Goal: Complete application form: Complete application form

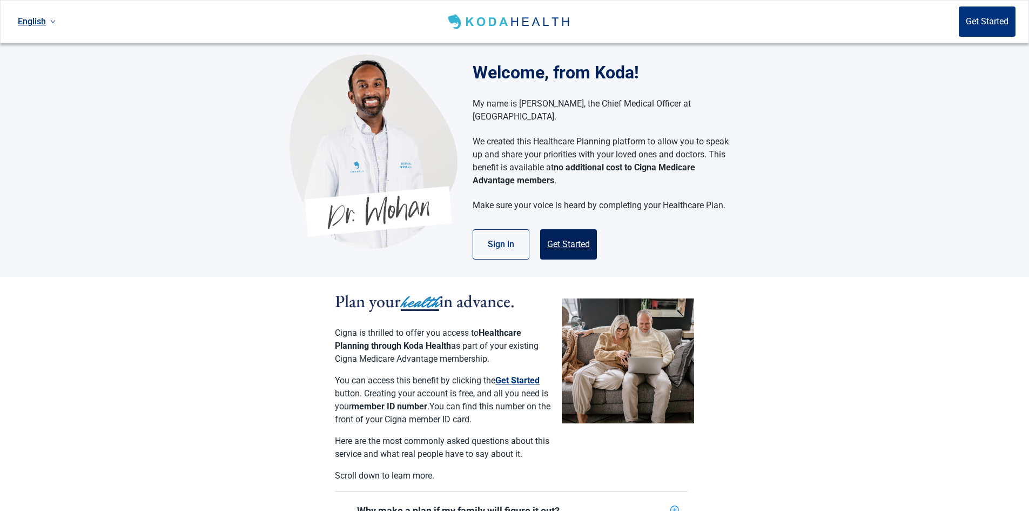
click at [565, 230] on button "Get Started" at bounding box center [568, 244] width 57 height 30
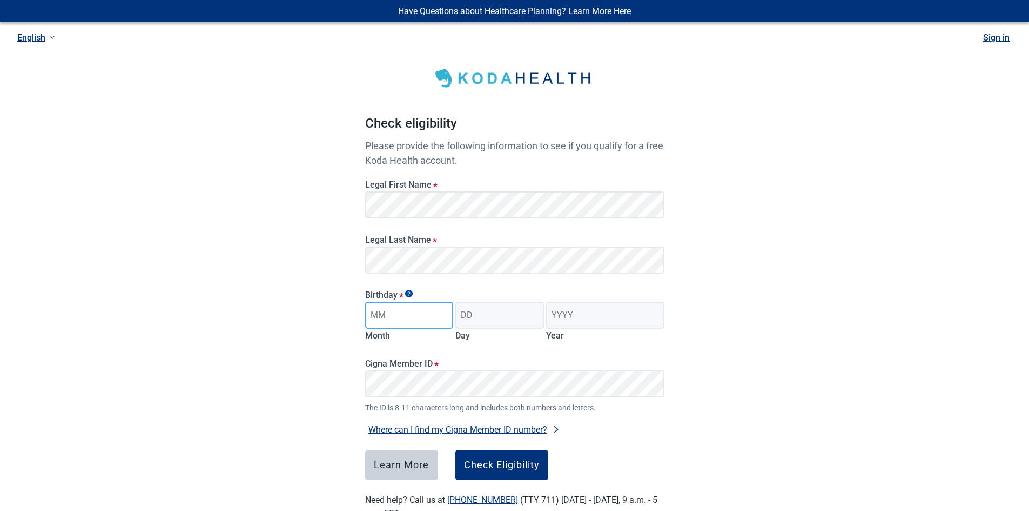
click at [419, 308] on input "Month" at bounding box center [409, 314] width 89 height 27
type input "01"
type input "04"
type input "1955"
click at [498, 427] on button "Where can I find my Cigna Member ID number?" at bounding box center [464, 429] width 198 height 15
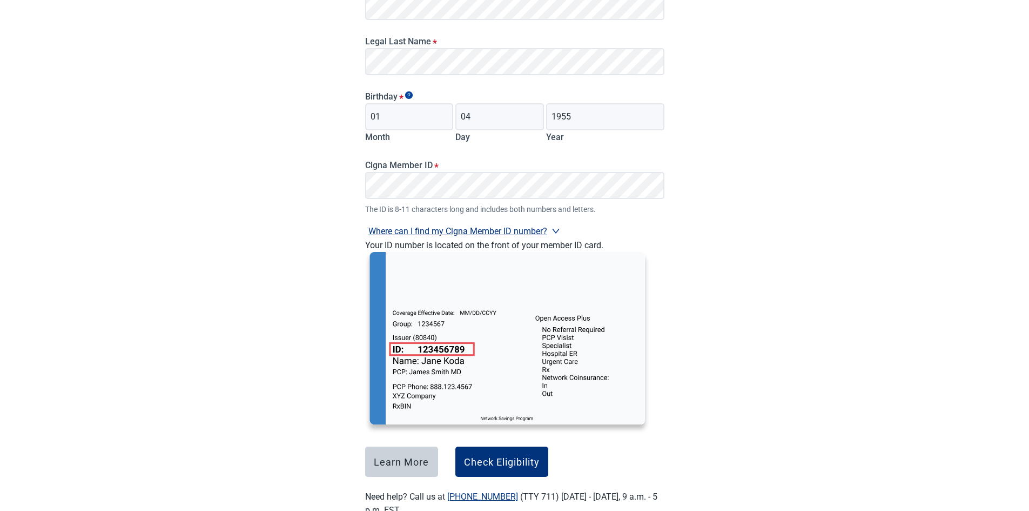
scroll to position [216, 0]
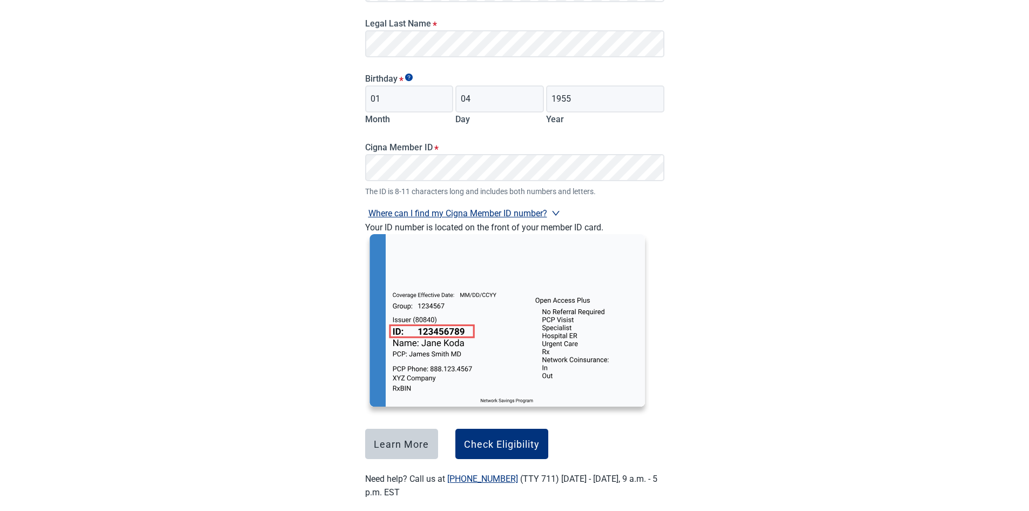
click at [329, 222] on div "Have Questions about Healthcare Planning? Learn More Here English Sign in Check…" at bounding box center [514, 154] width 1029 height 741
click at [784, 243] on div "Have Questions about Healthcare Planning? Learn More Here English Sign in Check…" at bounding box center [514, 154] width 1029 height 741
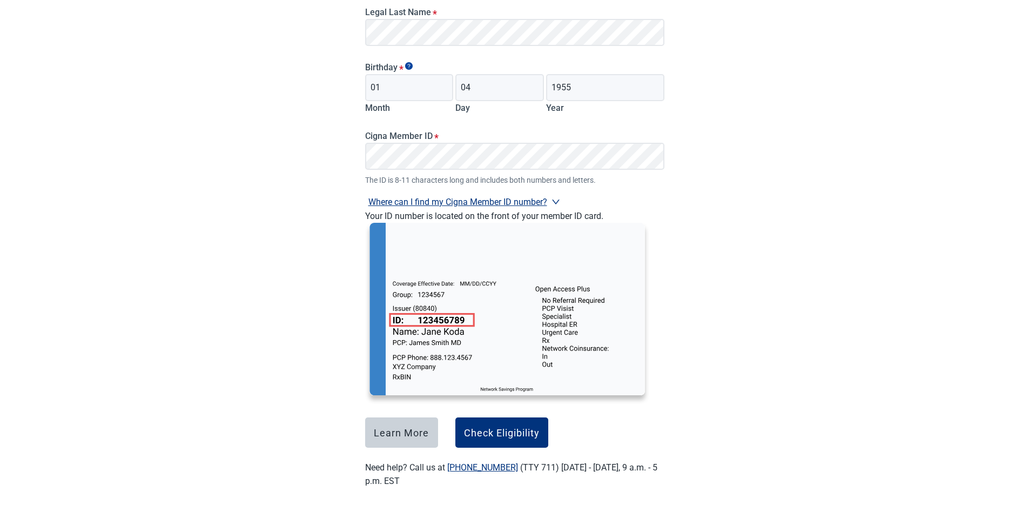
scroll to position [230, 0]
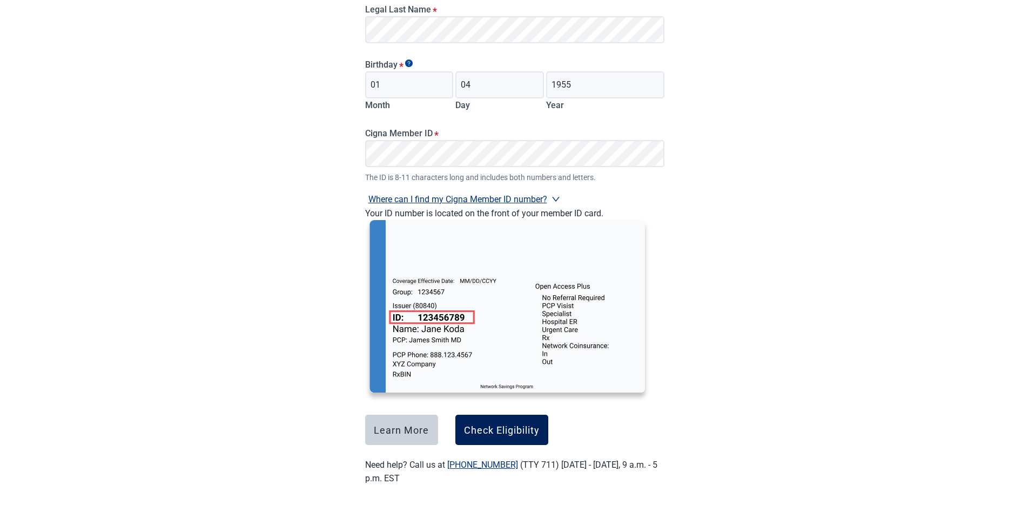
click at [524, 426] on div "Check Eligibility" at bounding box center [502, 429] width 76 height 11
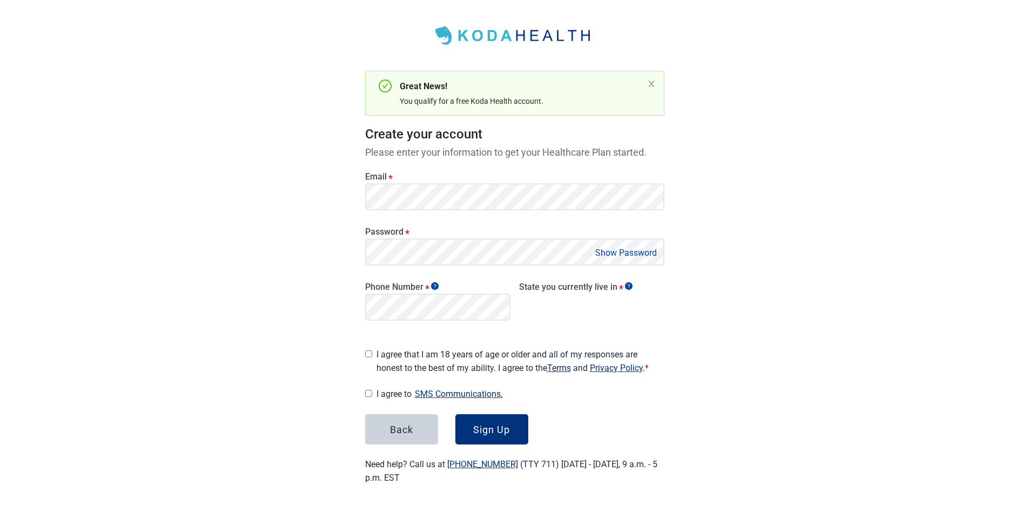
scroll to position [43, 0]
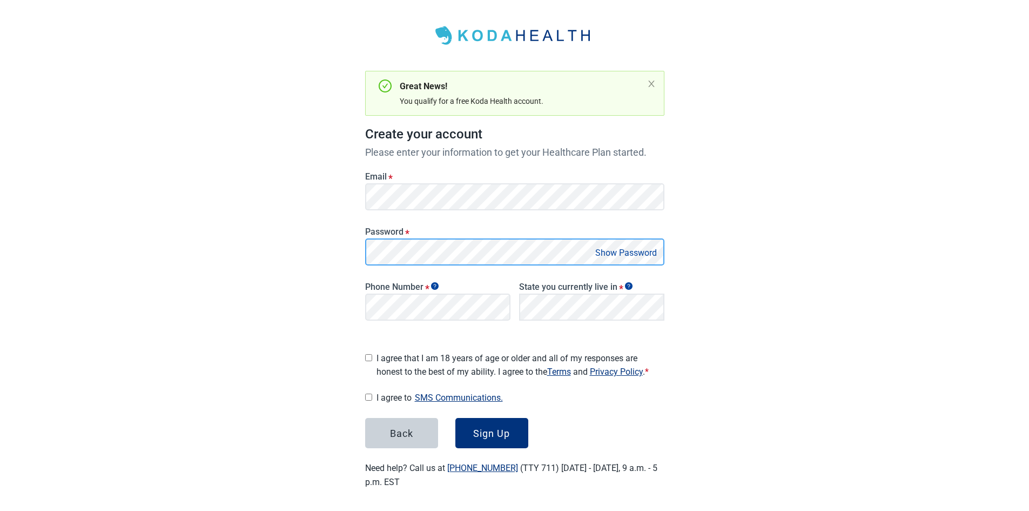
click at [360, 250] on main "Great News! You qualify for a free Koda Health account. Create your account Ple…" at bounding box center [514, 245] width 351 height 540
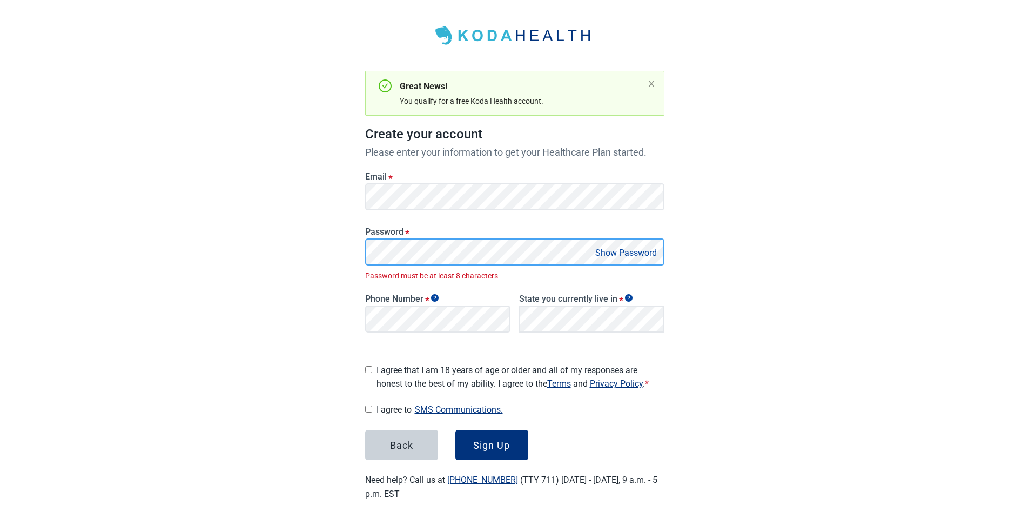
scroll to position [55, 0]
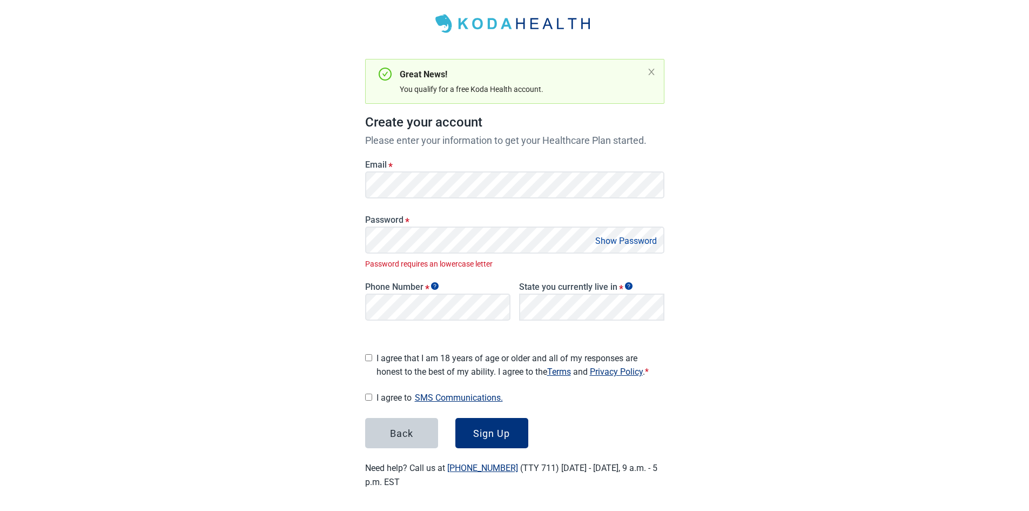
click at [628, 238] on button "Show Password" at bounding box center [626, 240] width 68 height 15
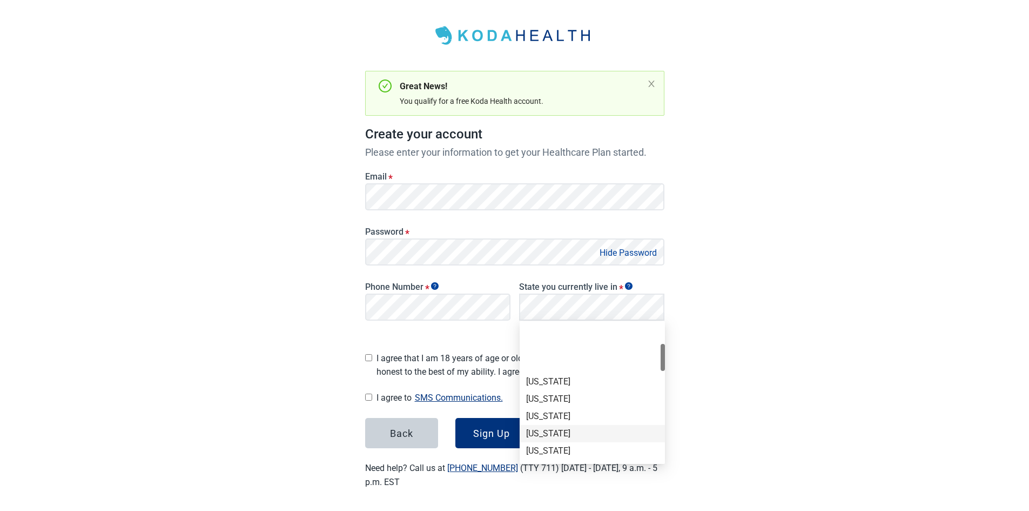
scroll to position [108, 0]
click at [552, 394] on div "[US_STATE]" at bounding box center [592, 397] width 132 height 12
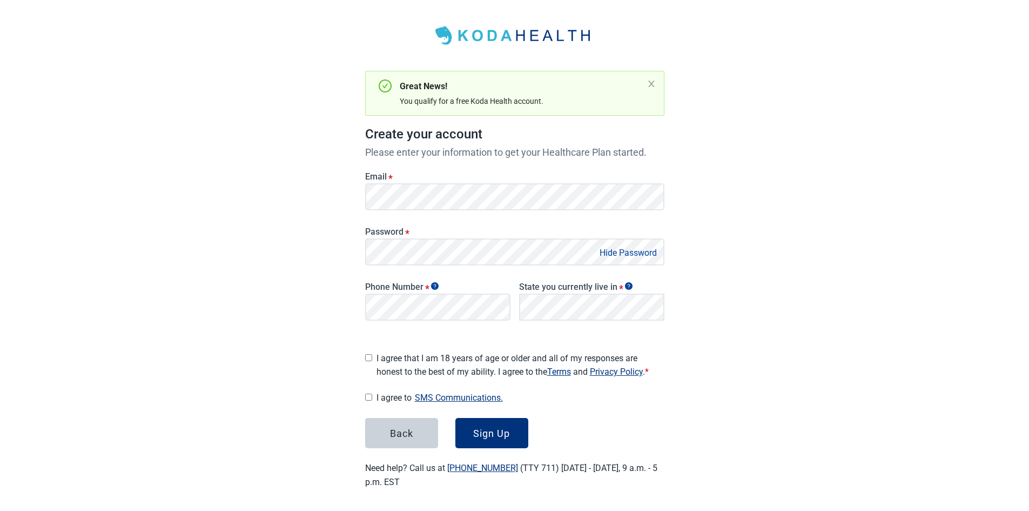
click at [369, 354] on input "I agree that I am 18 years of age or older and all of my responses are honest t…" at bounding box center [368, 357] width 7 height 7
checkbox input "true"
click at [472, 390] on button "SMS Communications." at bounding box center [459, 397] width 95 height 15
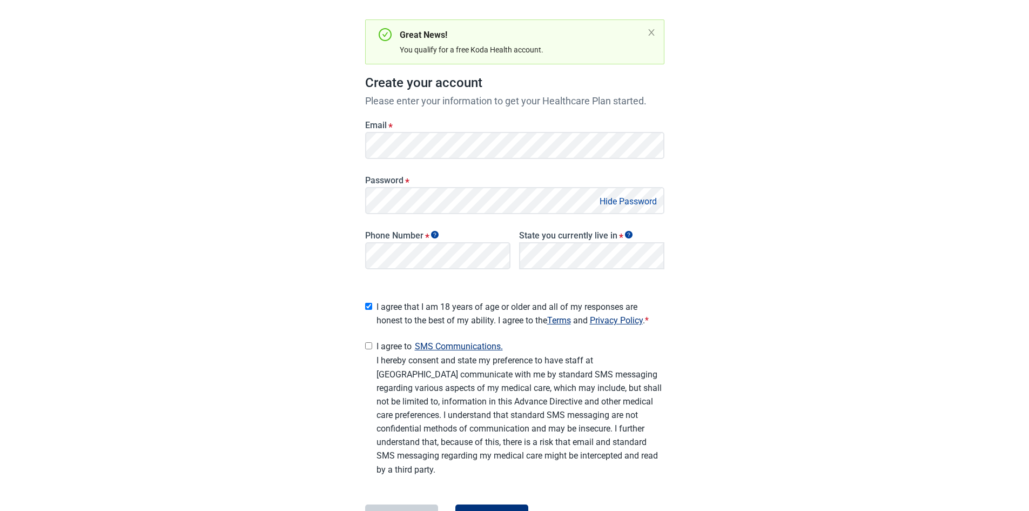
scroll to position [180, 0]
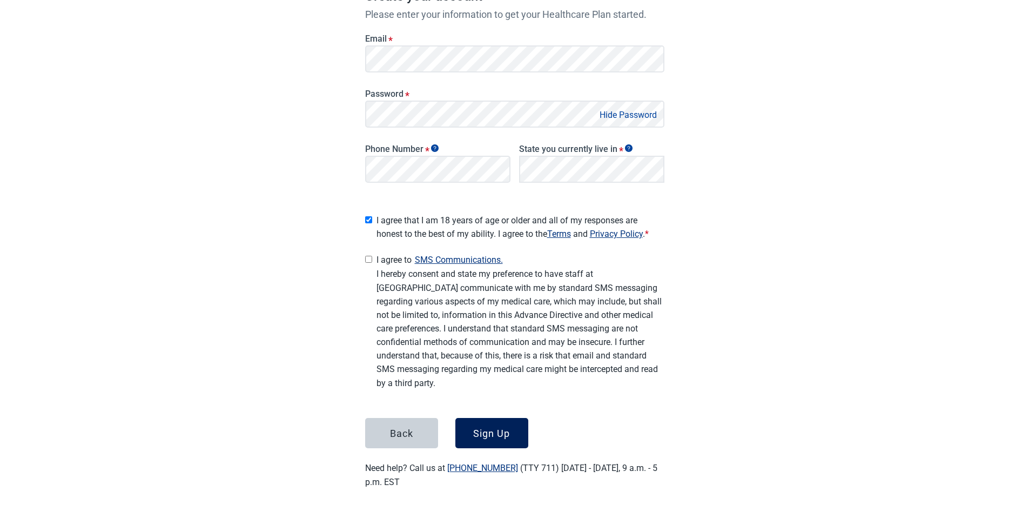
click at [485, 429] on div "Sign Up" at bounding box center [491, 432] width 37 height 11
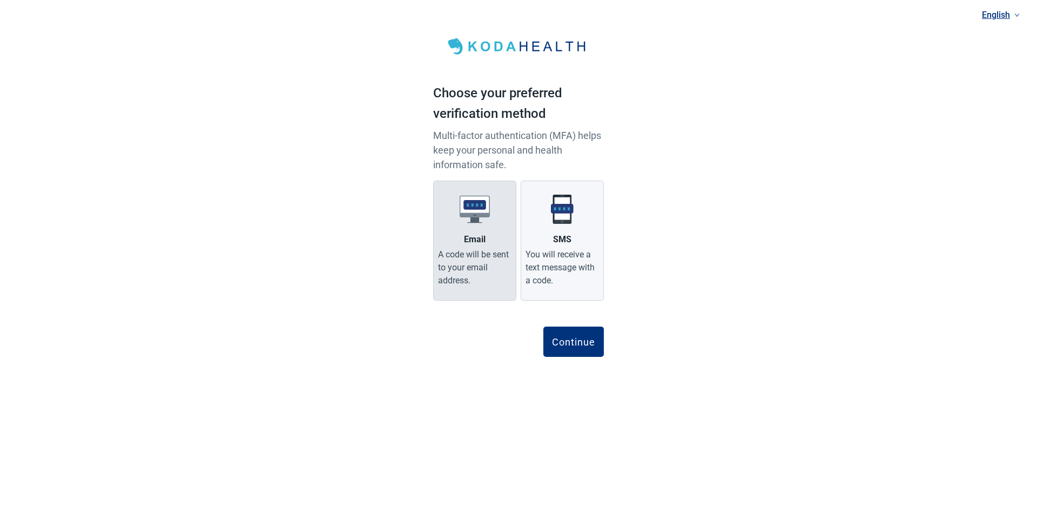
click at [462, 225] on label "Email A code will be sent to your email address." at bounding box center [474, 240] width 83 height 120
click at [0, 0] on input "Email A code will be sent to your email address." at bounding box center [0, 0] width 0 height 0
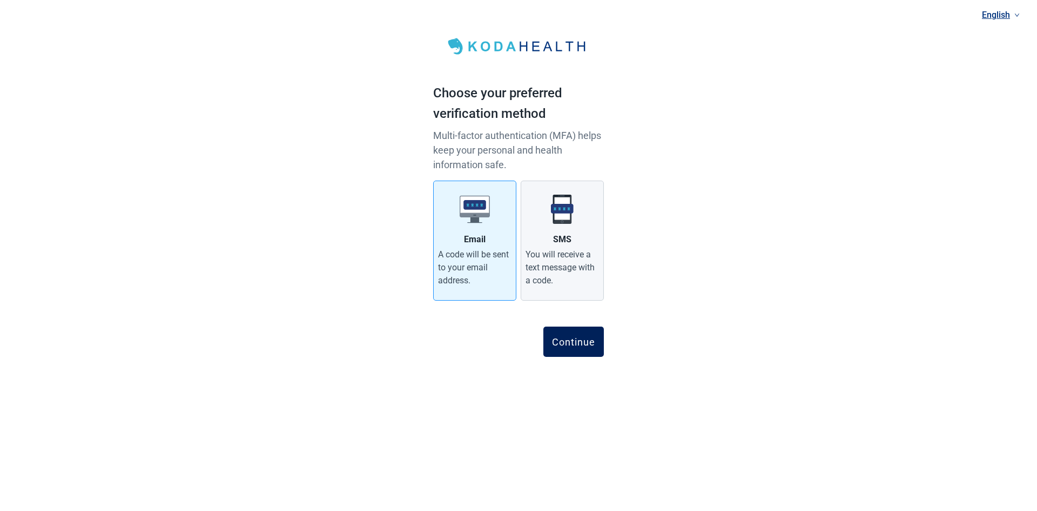
click at [586, 347] on div "Continue" at bounding box center [573, 341] width 43 height 11
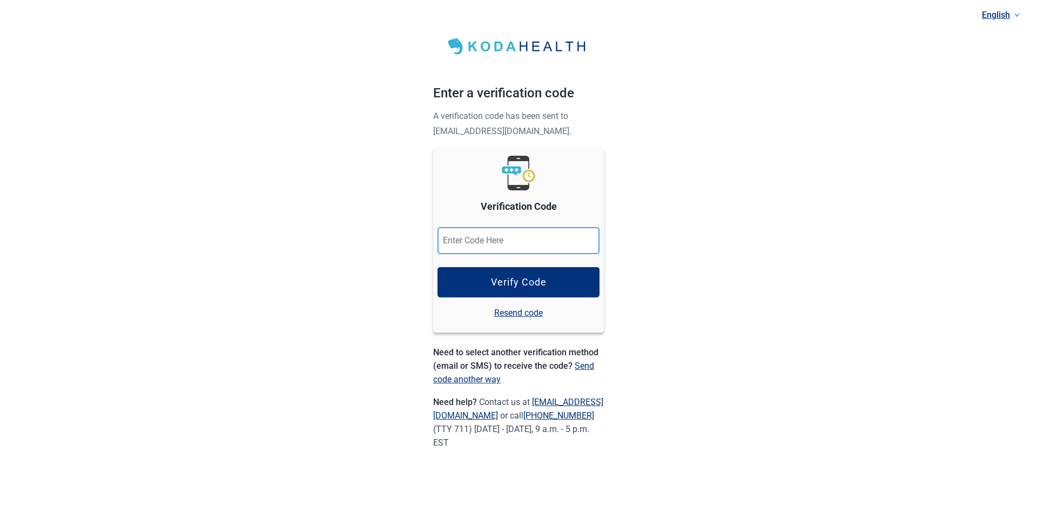
click at [500, 243] on input "Verification Code" at bounding box center [519, 240] width 162 height 27
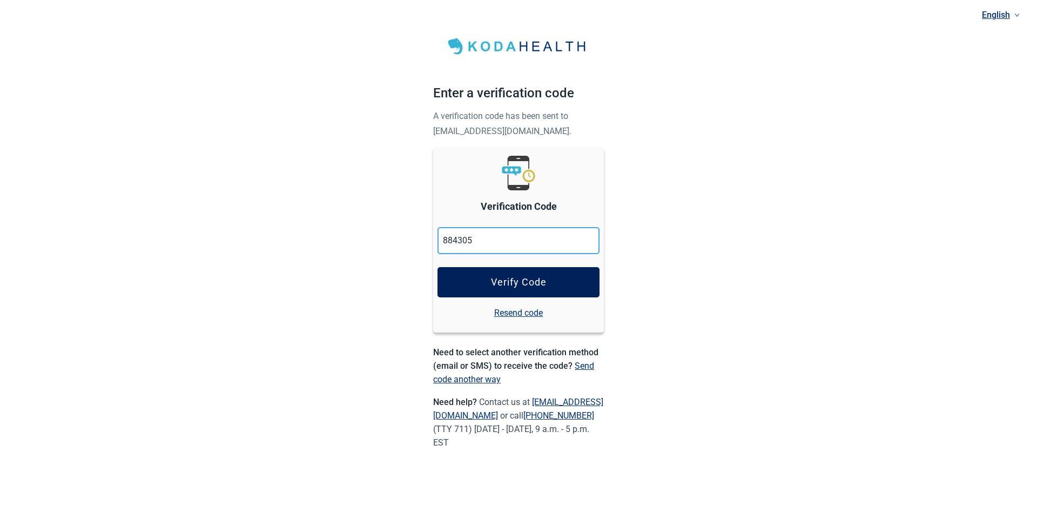
type input "884305"
click at [528, 282] on div "Verify Code" at bounding box center [519, 282] width 56 height 11
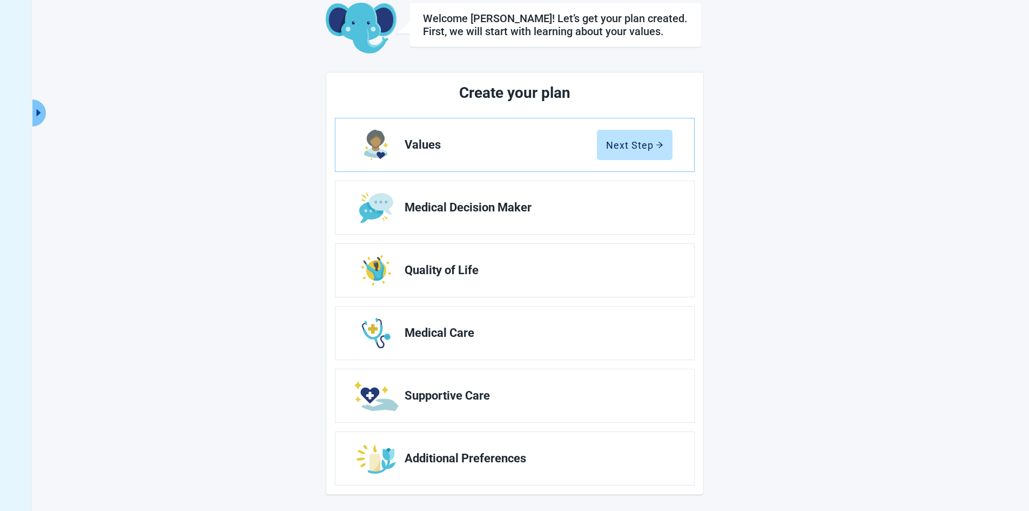
scroll to position [64, 0]
click at [635, 134] on button "Next Step" at bounding box center [635, 144] width 76 height 30
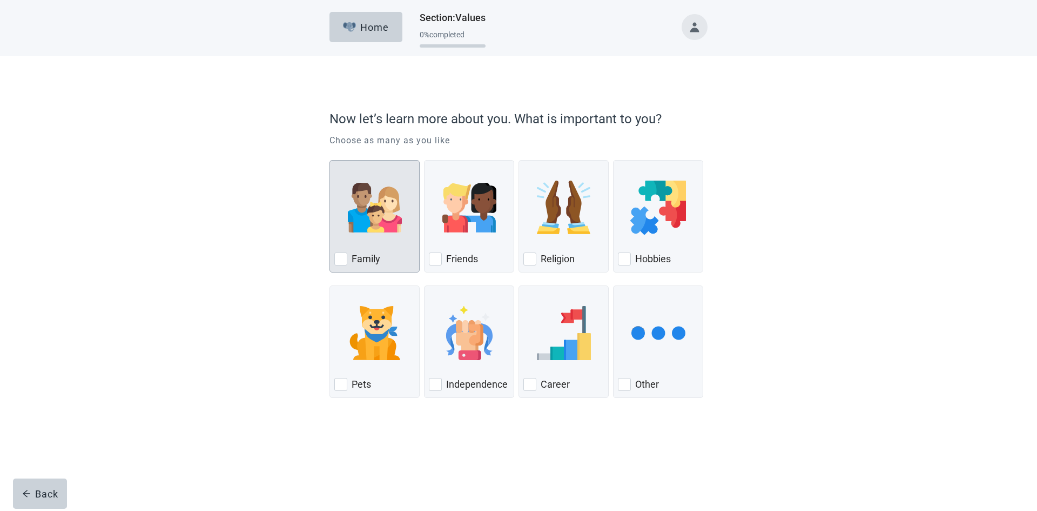
drag, startPoint x: 342, startPoint y: 261, endPoint x: 399, endPoint y: 269, distance: 56.7
click at [348, 261] on div "Family" at bounding box center [374, 258] width 80 height 17
click at [330, 160] on input "Family" at bounding box center [330, 160] width 1 height 1
checkbox input "true"
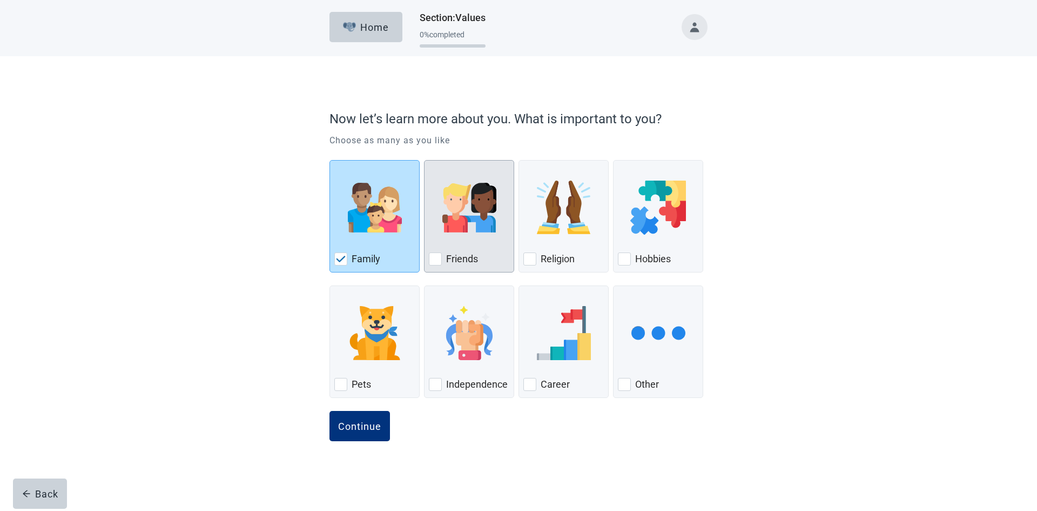
click at [438, 254] on div "Friends, checkbox, not checked" at bounding box center [435, 258] width 13 height 13
click at [425, 160] on input "Friends" at bounding box center [424, 160] width 1 height 1
checkbox input "true"
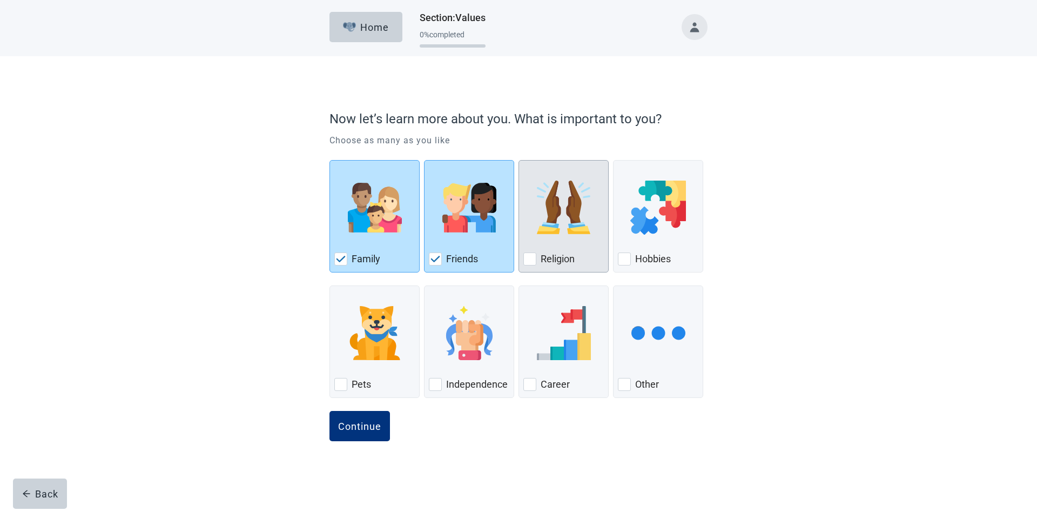
click at [527, 257] on div "Religion, checkbox, not checked" at bounding box center [529, 258] width 13 height 13
click at [519, 160] on input "Religion" at bounding box center [519, 160] width 1 height 1
checkbox input "true"
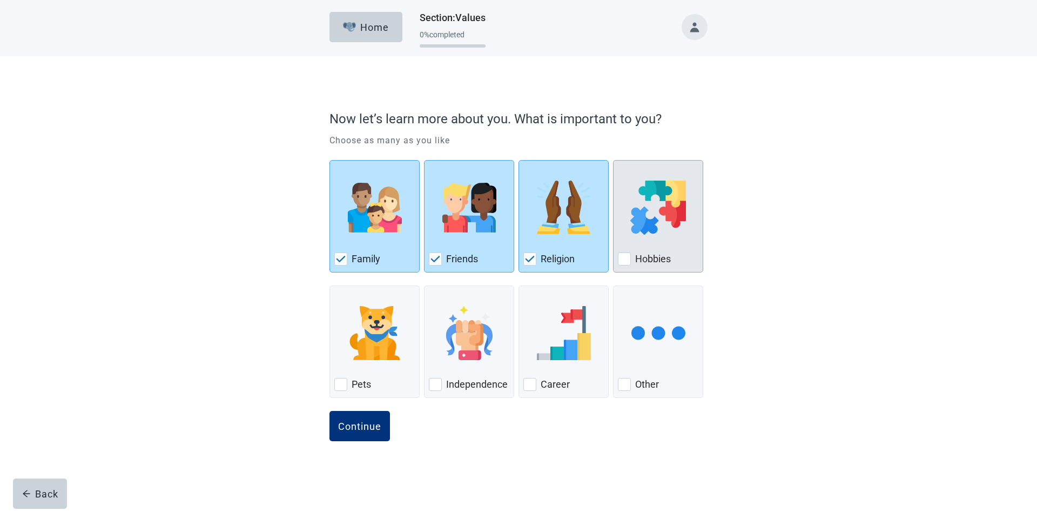
click at [629, 258] on div "Hobbies, checkbox, not checked" at bounding box center [624, 258] width 13 height 13
click at [614, 160] on input "Hobbies" at bounding box center [613, 160] width 1 height 1
checkbox input "true"
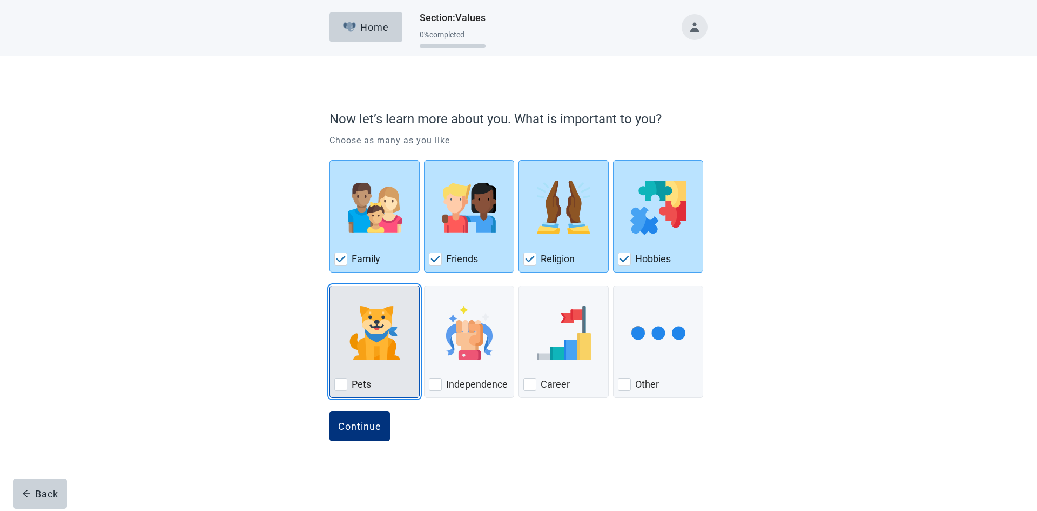
click at [338, 382] on div "Pets, checkbox, not checked" at bounding box center [340, 384] width 13 height 13
click at [330, 286] on input "Pets" at bounding box center [330, 285] width 1 height 1
checkbox input "true"
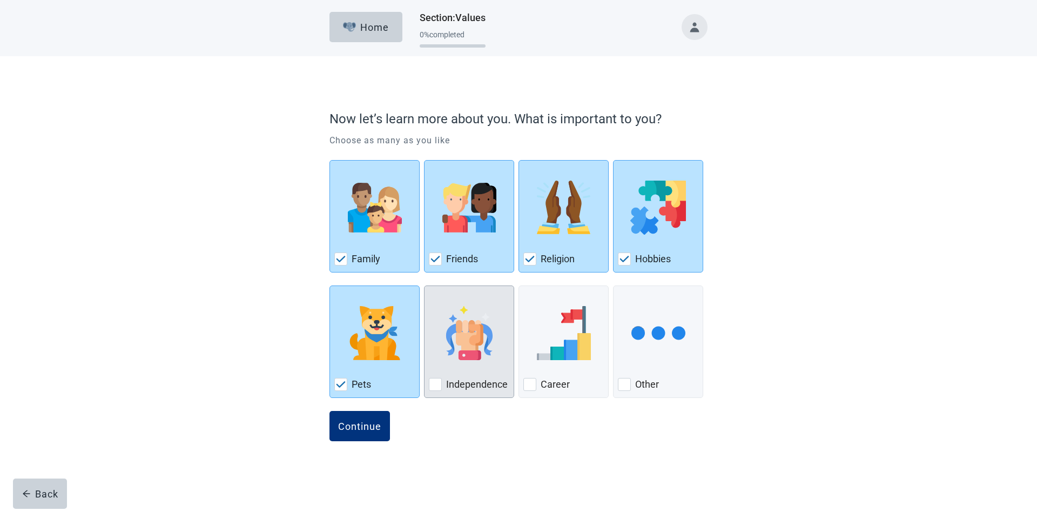
click at [441, 379] on div "Independence, checkbox, not checked" at bounding box center [435, 384] width 13 height 13
click at [425, 286] on input "Independence" at bounding box center [424, 285] width 1 height 1
checkbox input "true"
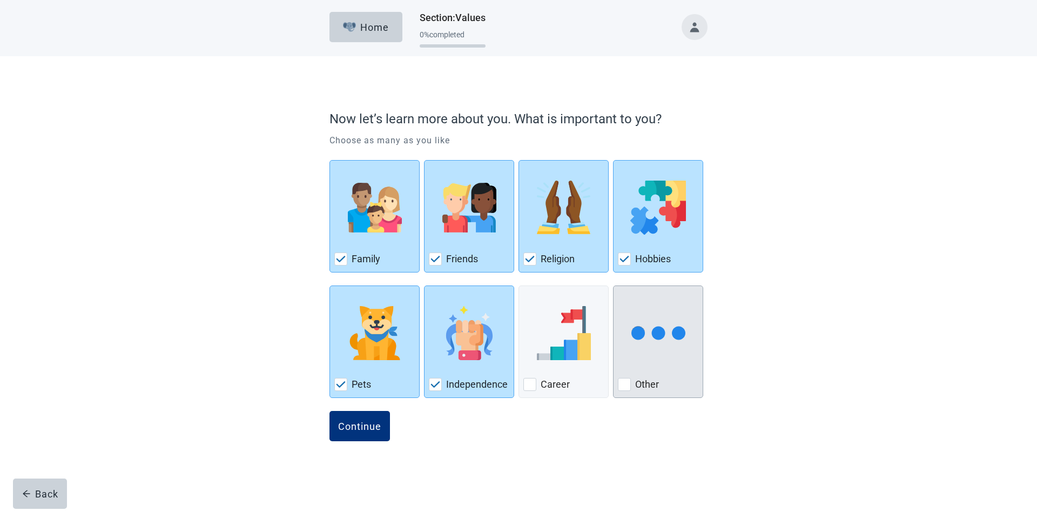
click at [629, 386] on div "Other, checkbox, not checked" at bounding box center [624, 384] width 13 height 13
click at [614, 286] on input "Other" at bounding box center [613, 285] width 1 height 1
checkbox input "true"
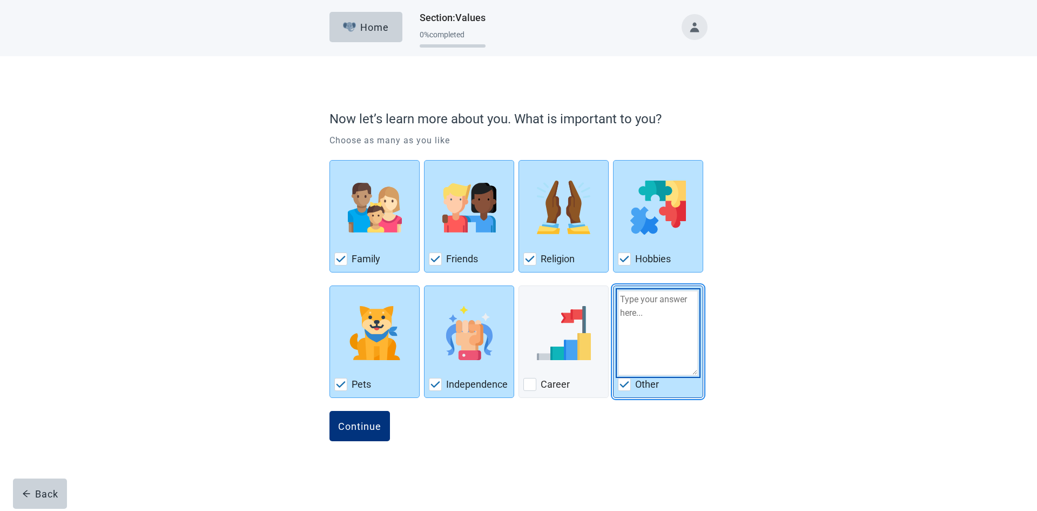
click at [639, 326] on textarea "Other" at bounding box center [658, 332] width 80 height 85
type textarea "R"
type textarea "E"
type textarea "Fitness"
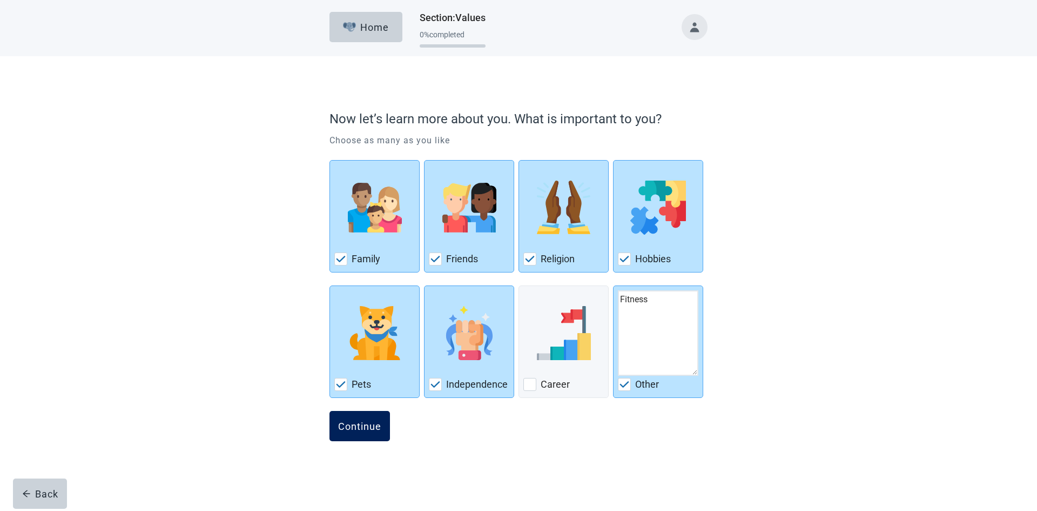
click at [355, 421] on div "Continue" at bounding box center [359, 425] width 43 height 11
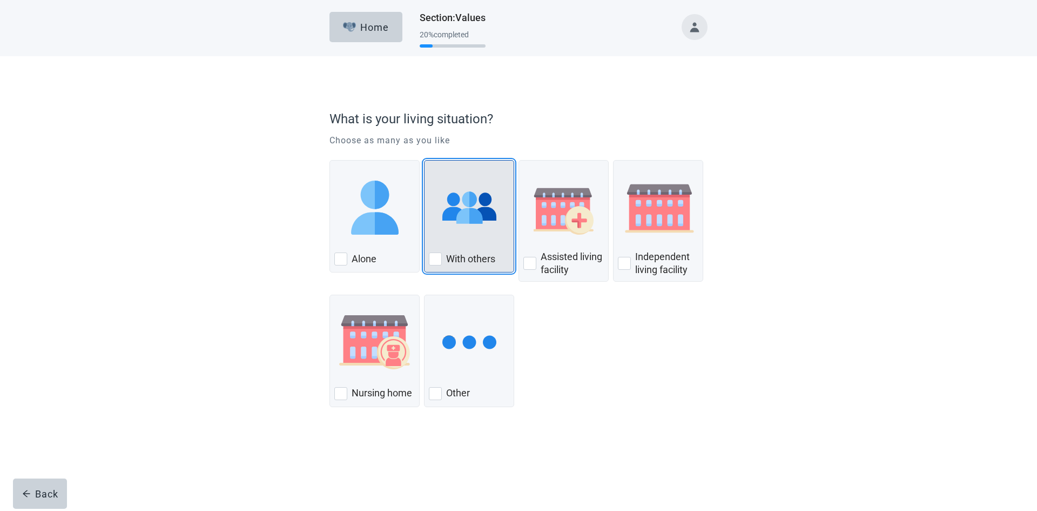
click at [437, 259] on div "With Others, checkbox, not checked" at bounding box center [435, 258] width 13 height 13
click at [425, 160] on input "With others" at bounding box center [424, 160] width 1 height 1
checkbox input "true"
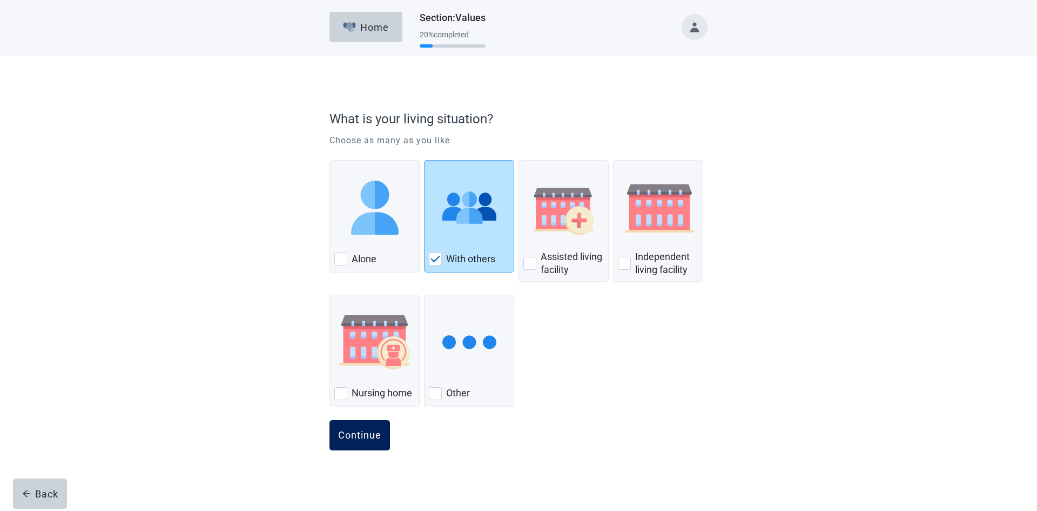
click at [370, 432] on div "Continue" at bounding box center [359, 434] width 43 height 11
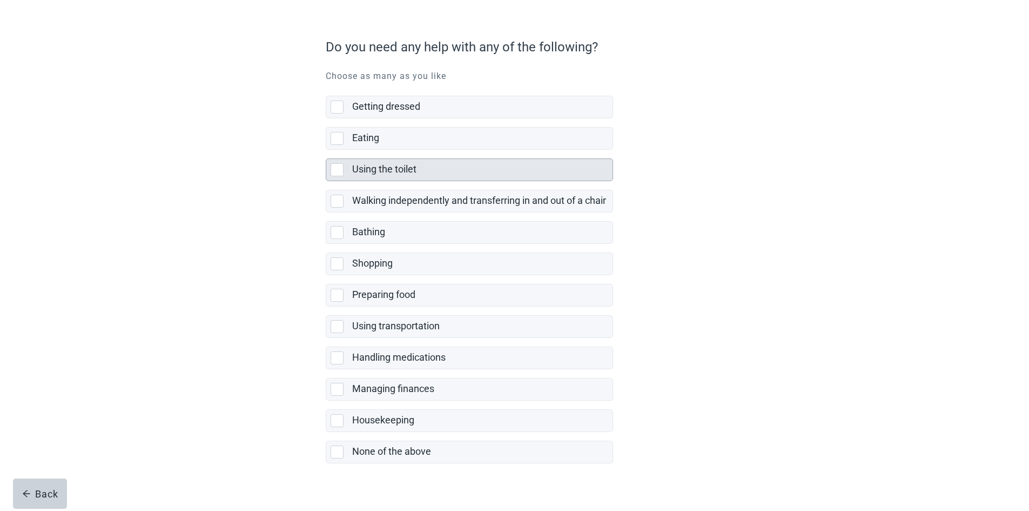
scroll to position [87, 0]
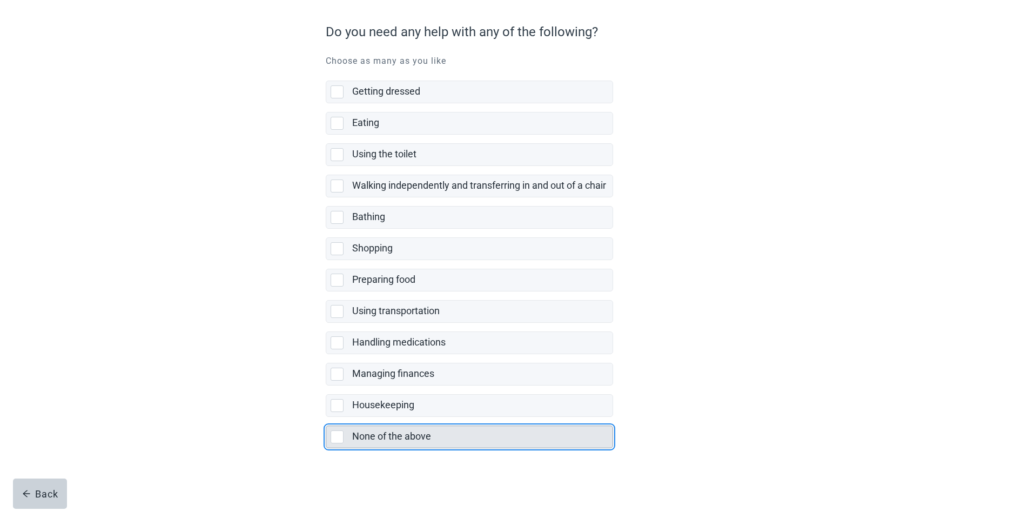
click at [338, 435] on div "None of the above, checkbox, not selected" at bounding box center [337, 436] width 13 height 13
click at [326, 417] on input "None of the above" at bounding box center [326, 417] width 1 height 1
checkbox input "true"
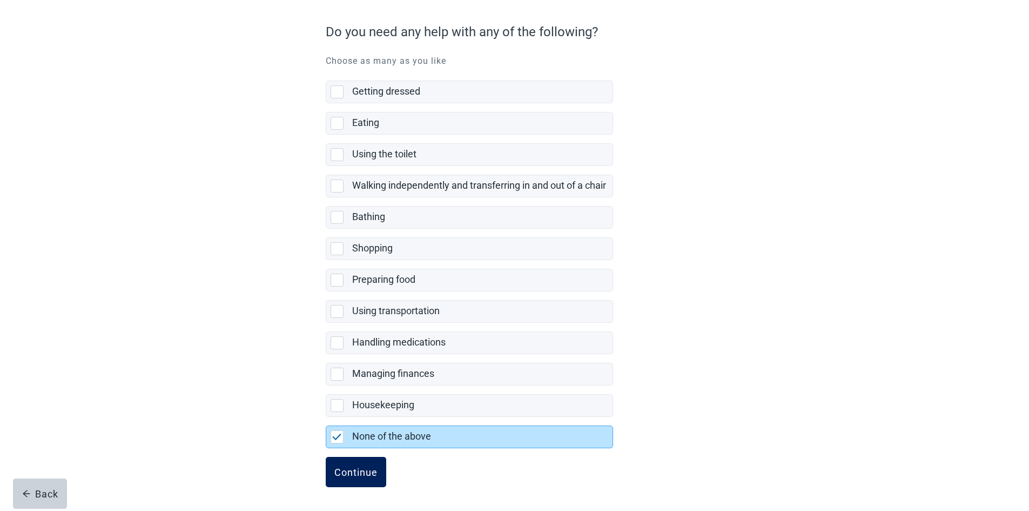
click at [354, 471] on div "Continue" at bounding box center [355, 471] width 43 height 11
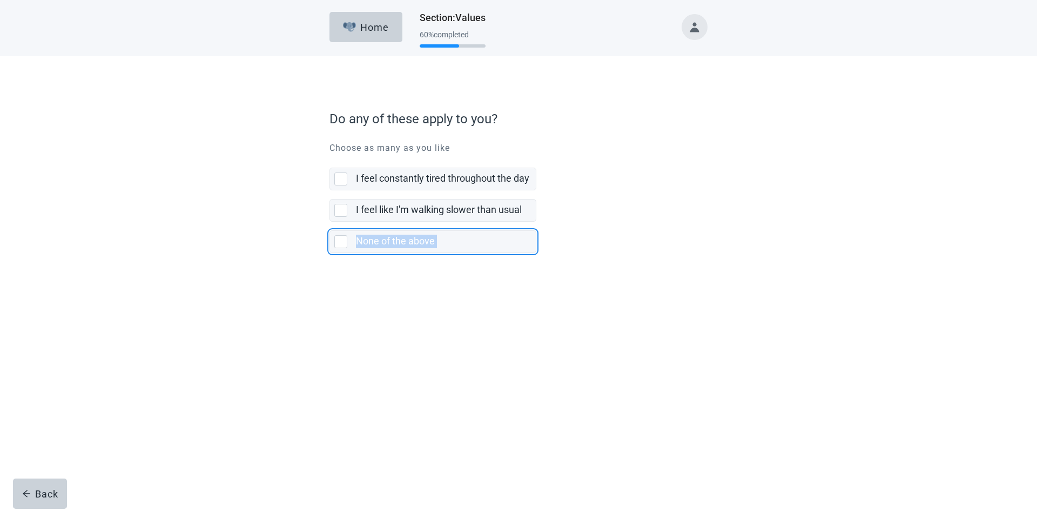
drag, startPoint x: 344, startPoint y: 240, endPoint x: 345, endPoint y: 310, distance: 69.2
click at [345, 310] on form "Do any of these apply to you? Choose as many as you like I feel constantly tire…" at bounding box center [519, 210] width 378 height 212
click at [295, 300] on div "Do any of these apply to you? Choose as many as you like I feel constantly tire…" at bounding box center [519, 197] width 454 height 238
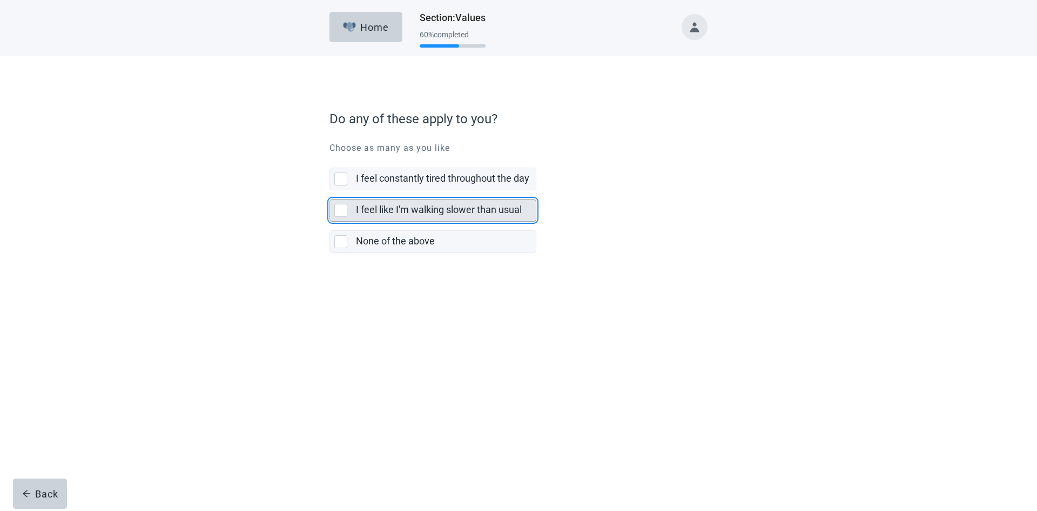
click at [341, 202] on div "I feel like I'm walking slower than usual" at bounding box center [433, 210] width 206 height 22
click at [330, 191] on input "I feel like I'm walking slower than usual" at bounding box center [330, 190] width 1 height 1
checkbox input "true"
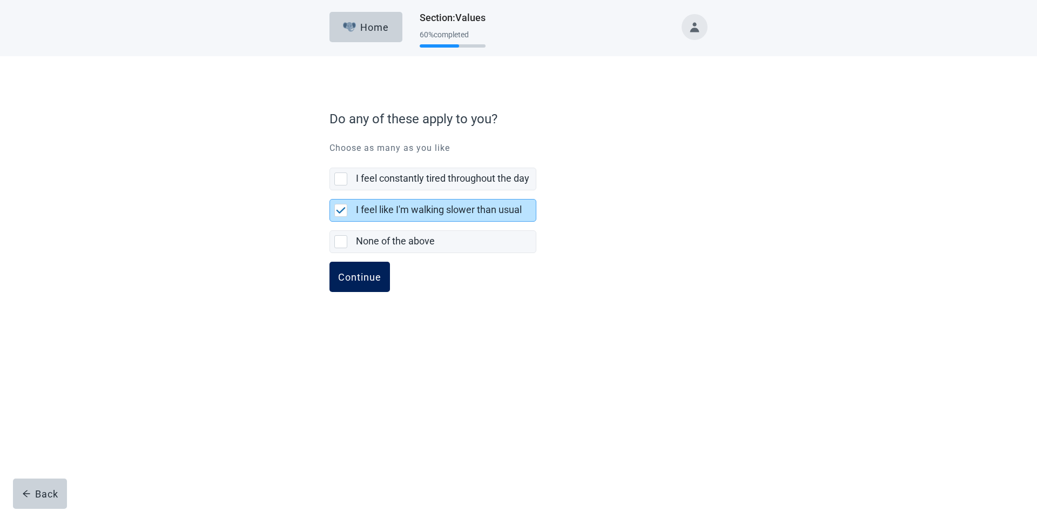
click at [359, 275] on div "Continue" at bounding box center [359, 276] width 43 height 11
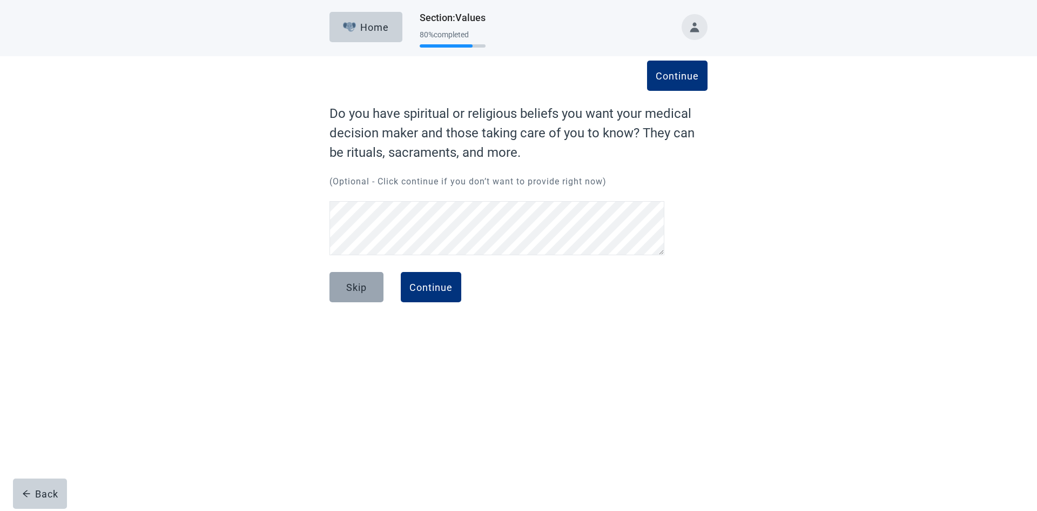
click at [351, 280] on button "Skip" at bounding box center [357, 287] width 54 height 30
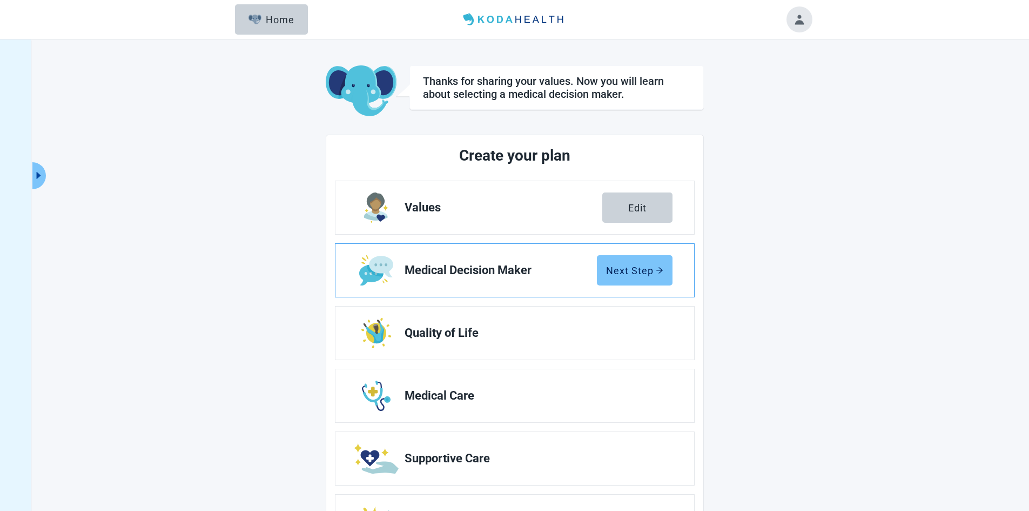
click at [643, 265] on div "Next Step" at bounding box center [634, 270] width 57 height 11
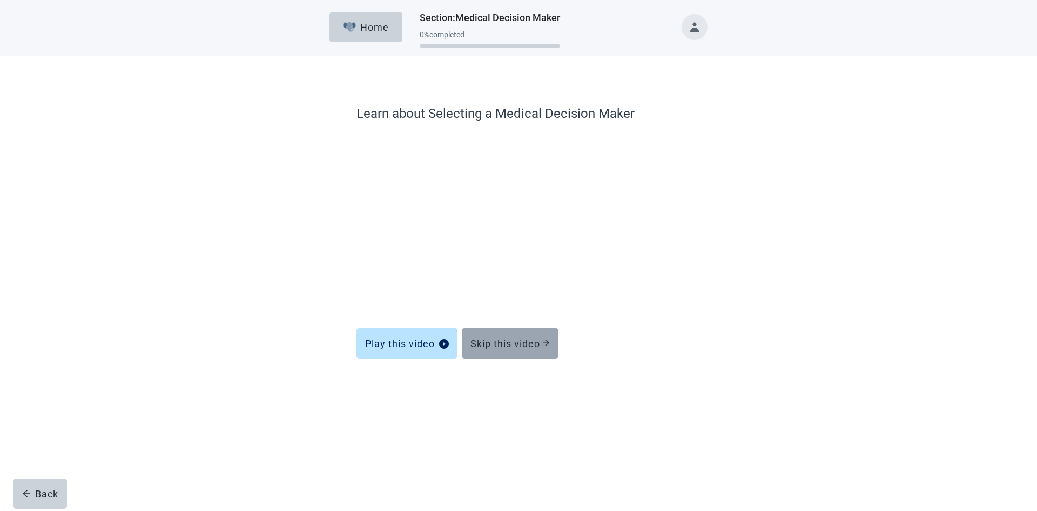
click at [523, 341] on div "Skip this video" at bounding box center [510, 343] width 79 height 11
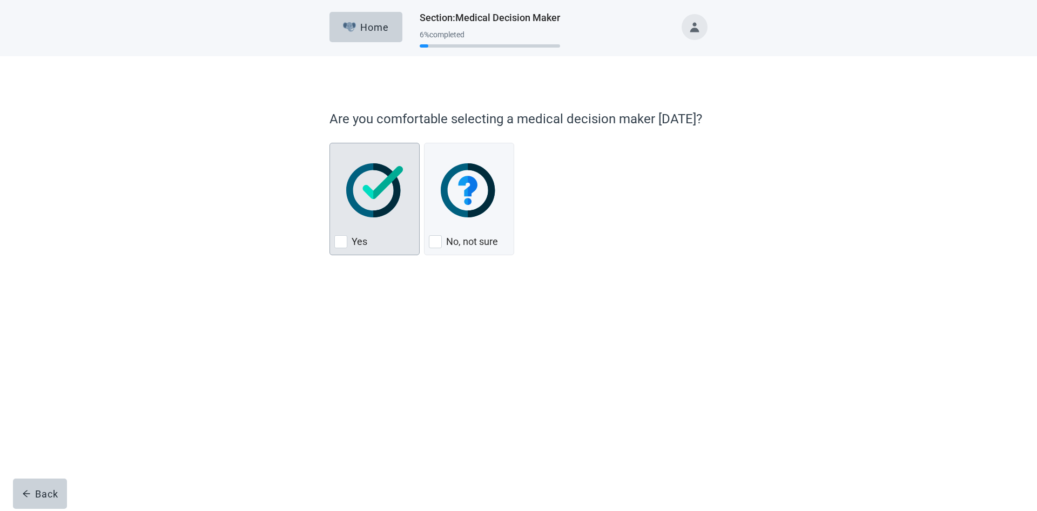
click at [354, 240] on label "Yes" at bounding box center [360, 241] width 16 height 13
checkbox input "true"
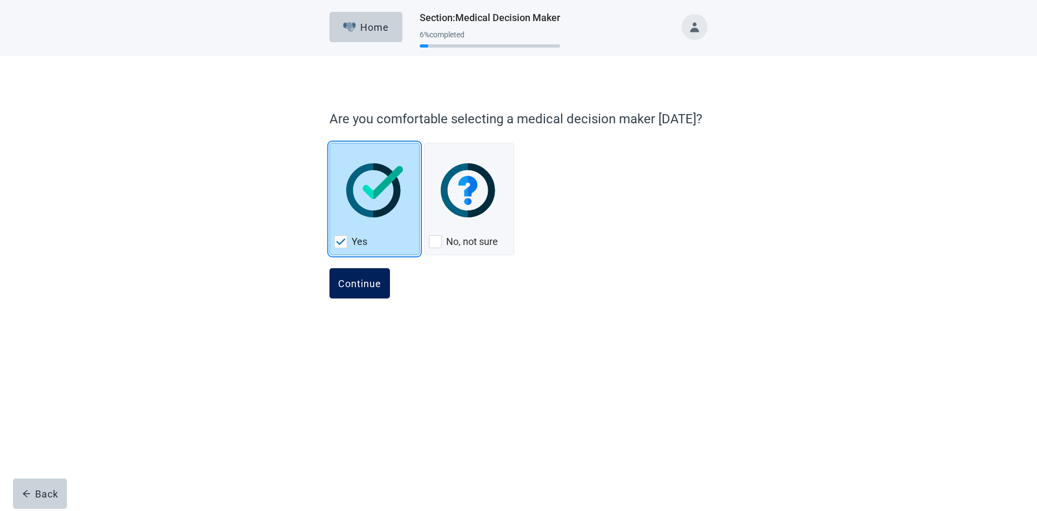
click at [356, 281] on div "Continue" at bounding box center [359, 283] width 43 height 11
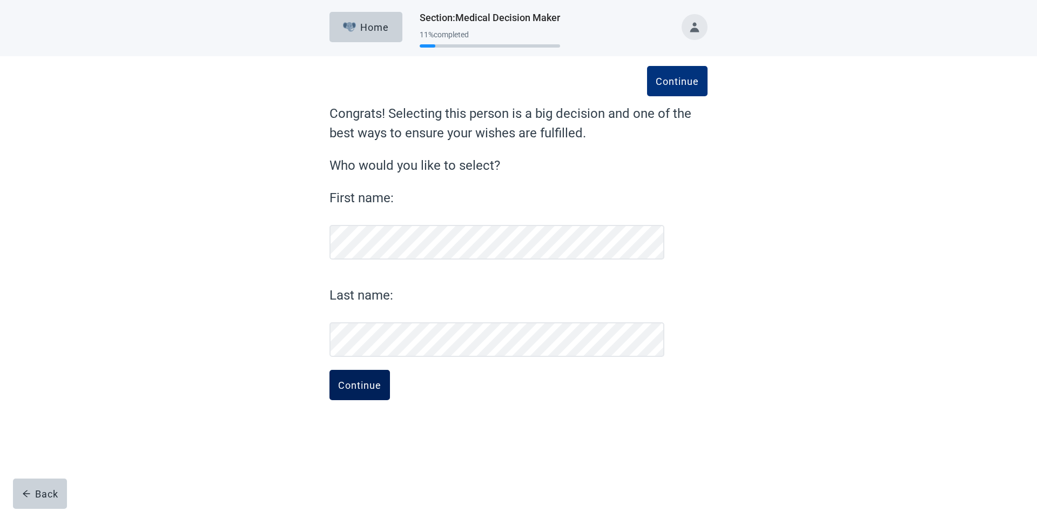
click at [359, 391] on button "Continue" at bounding box center [360, 385] width 61 height 30
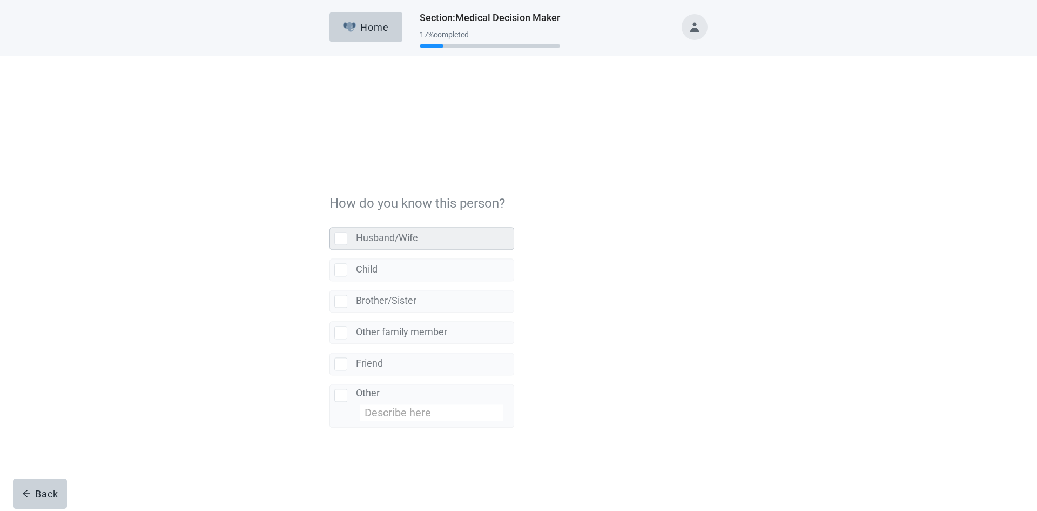
click at [342, 156] on div "Husband/Wife, checkbox, not selected" at bounding box center [340, 153] width 13 height 13
click at [330, 135] on input "Husband/Wife" at bounding box center [330, 134] width 1 height 1
checkbox input "true"
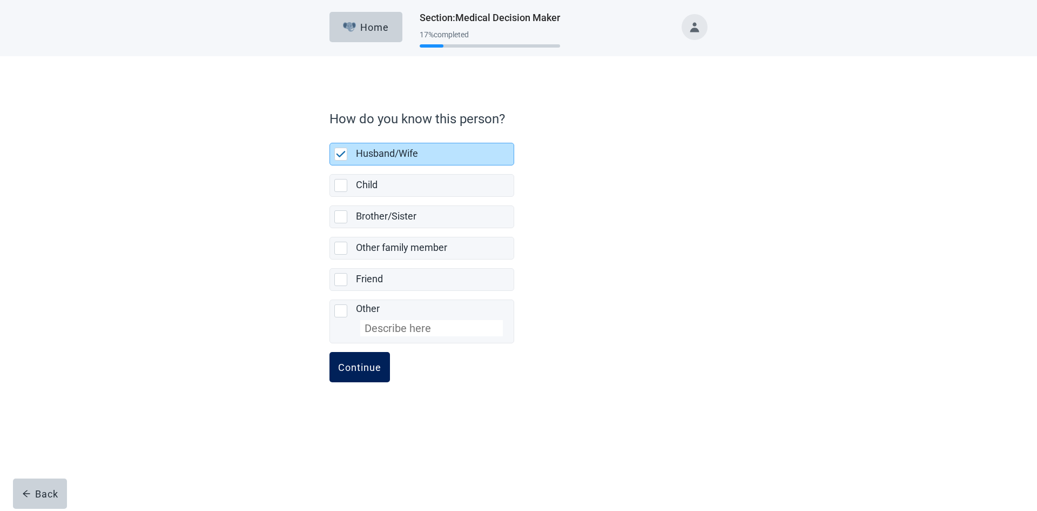
click at [354, 362] on div "Continue" at bounding box center [359, 366] width 43 height 11
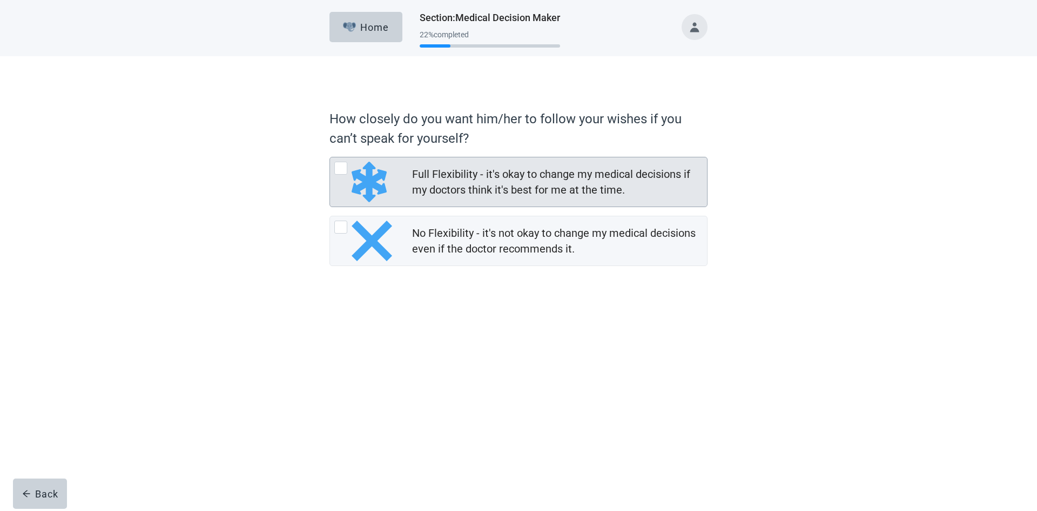
click at [344, 164] on div "Full Flexibility - it's okay to change my medical decisions if my doctors think…" at bounding box center [340, 168] width 13 height 13
click at [330, 157] on input "Full Flexibility - it's okay to change my medical decisions if my doctors think…" at bounding box center [330, 157] width 1 height 1
radio input "true"
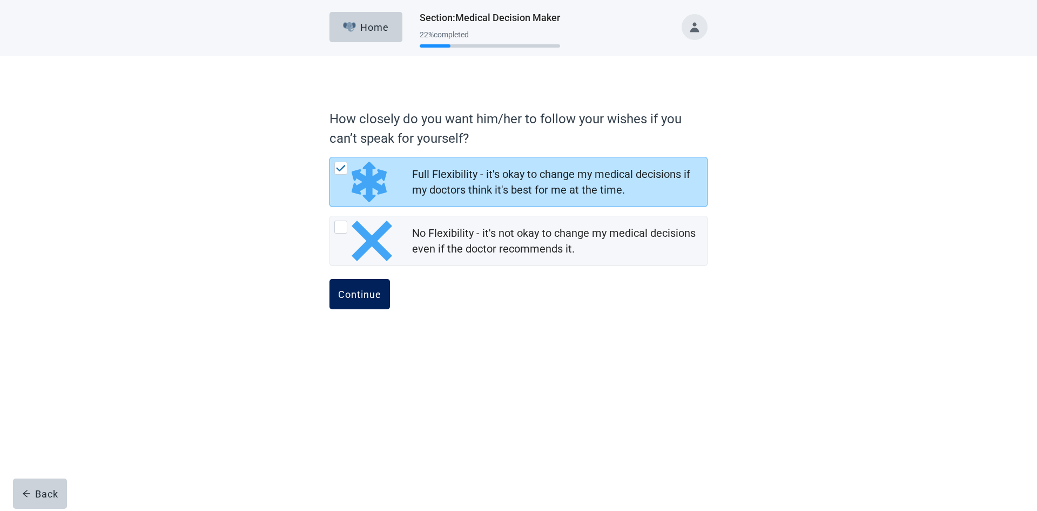
click at [362, 295] on div "Continue" at bounding box center [359, 293] width 43 height 11
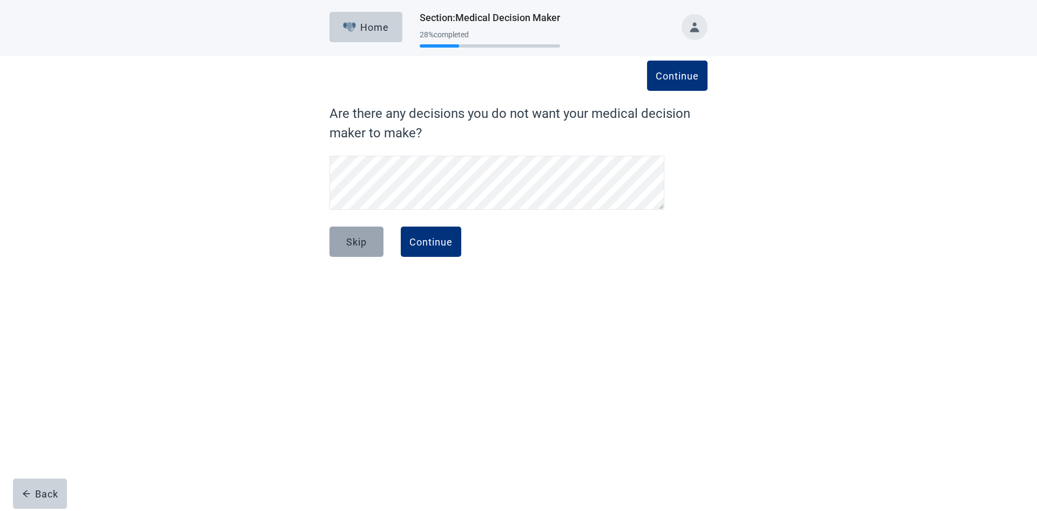
click at [364, 249] on button "Skip" at bounding box center [357, 241] width 54 height 30
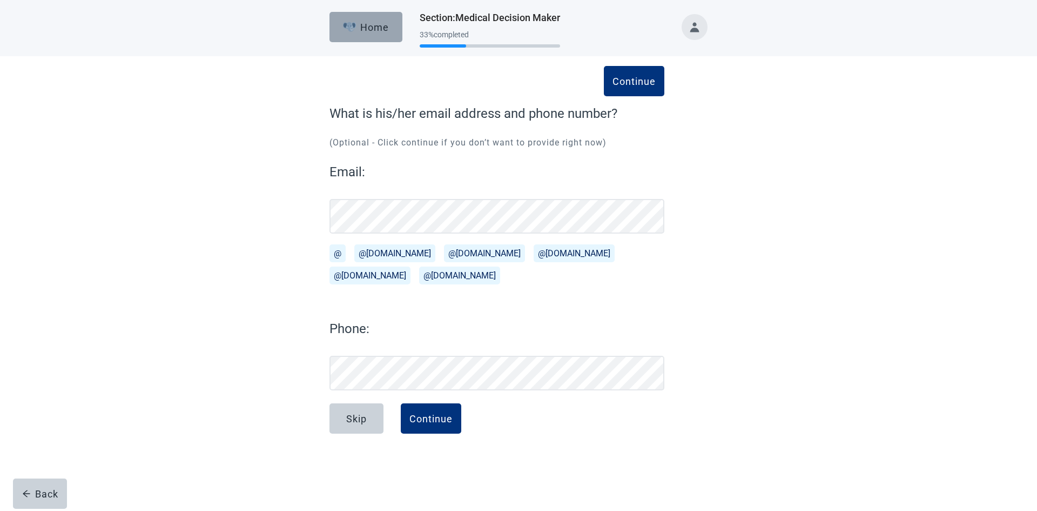
click at [372, 19] on button "Home" at bounding box center [366, 27] width 73 height 30
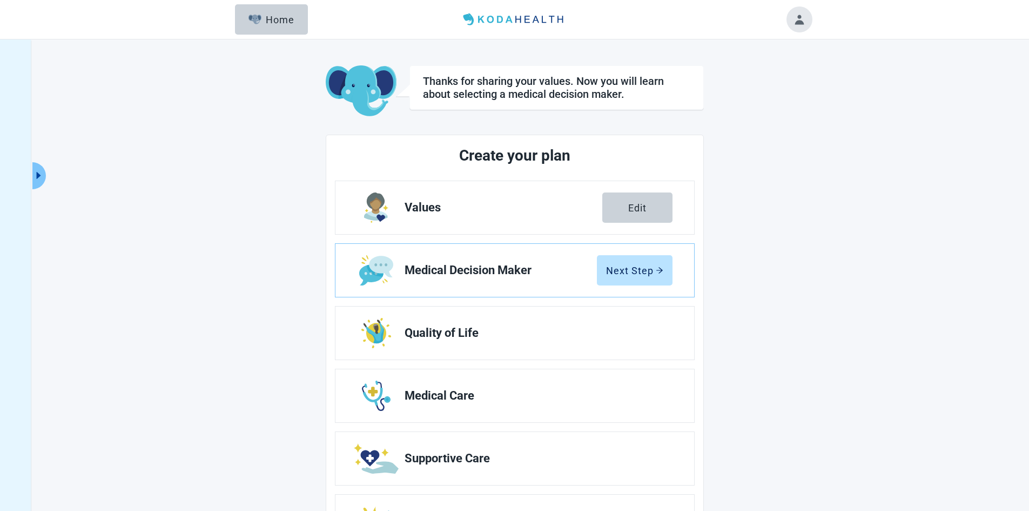
click at [797, 18] on button "Toggle account menu" at bounding box center [800, 19] width 26 height 26
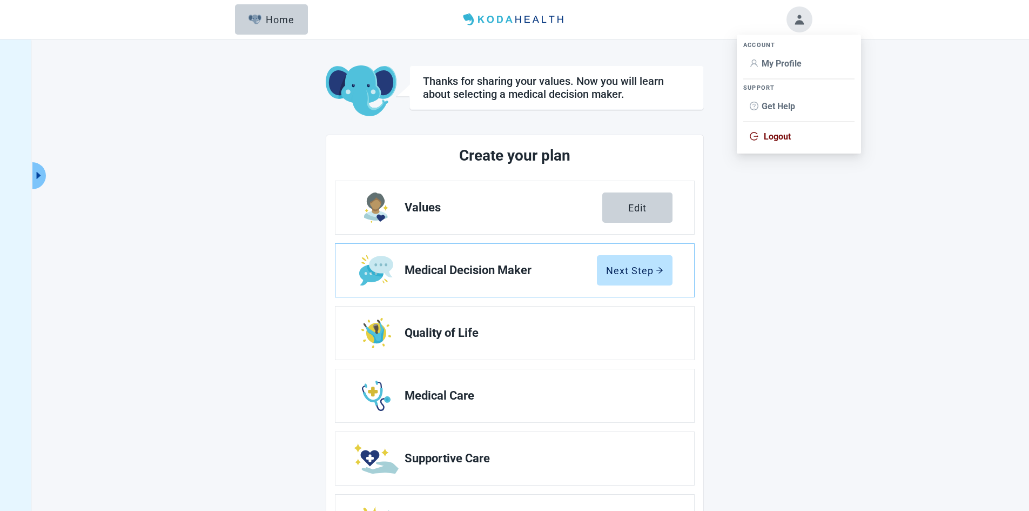
click at [775, 140] on span "Logout" at bounding box center [777, 136] width 27 height 10
